Goal: Download file/media

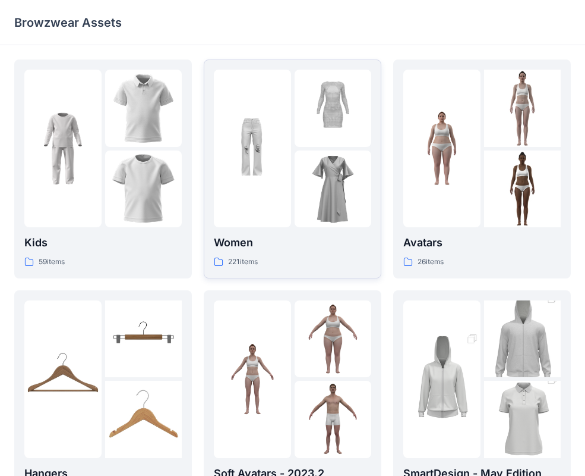
click at [259, 248] on p "Women" at bounding box center [293, 242] width 158 height 17
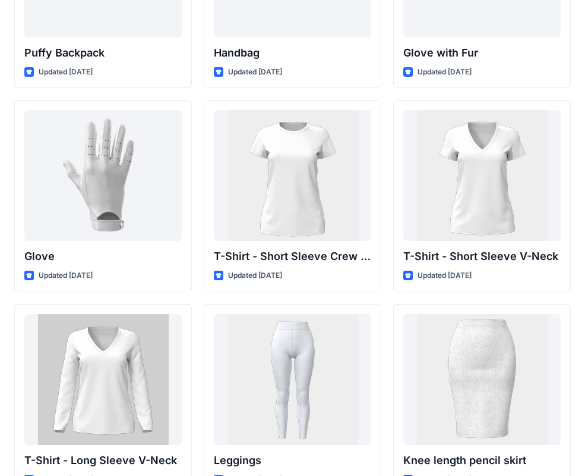
scroll to position [9328, 0]
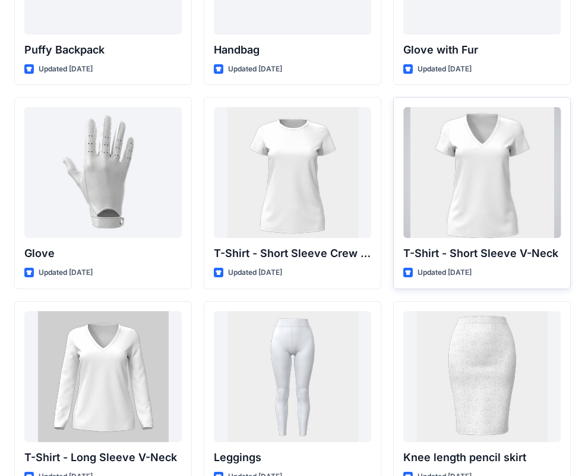
click at [451, 168] on div at bounding box center [483, 172] width 158 height 131
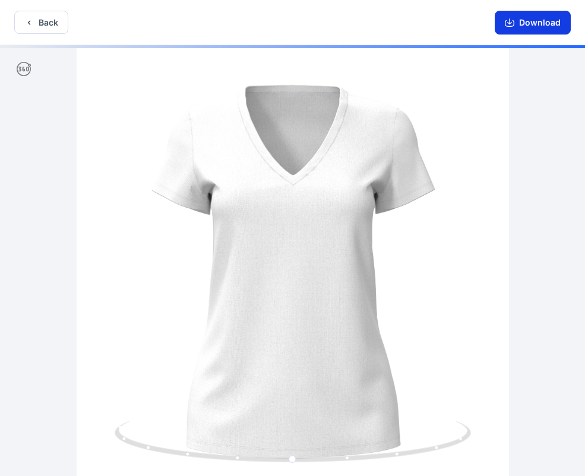
click at [539, 23] on button "Download" at bounding box center [533, 23] width 76 height 24
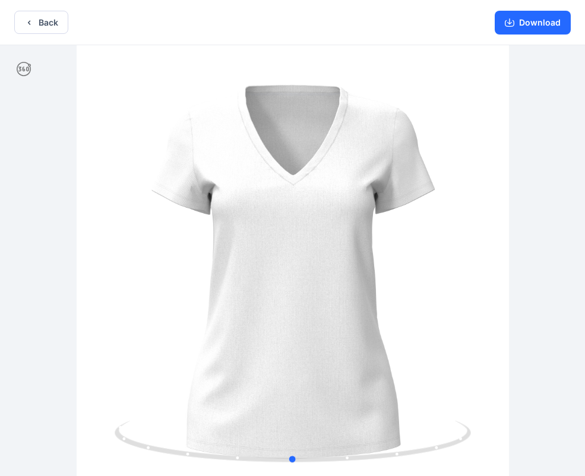
click at [0, 236] on html "Back Download Version History" at bounding box center [292, 239] width 585 height 478
click at [52, 23] on button "Back" at bounding box center [41, 22] width 54 height 23
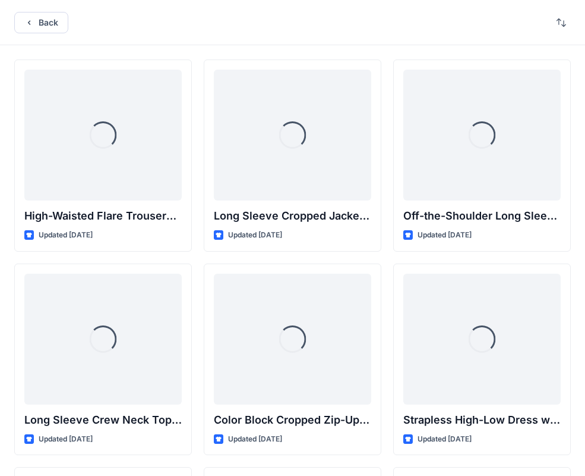
scroll to position [9328, 0]
